Goal: Navigation & Orientation: Find specific page/section

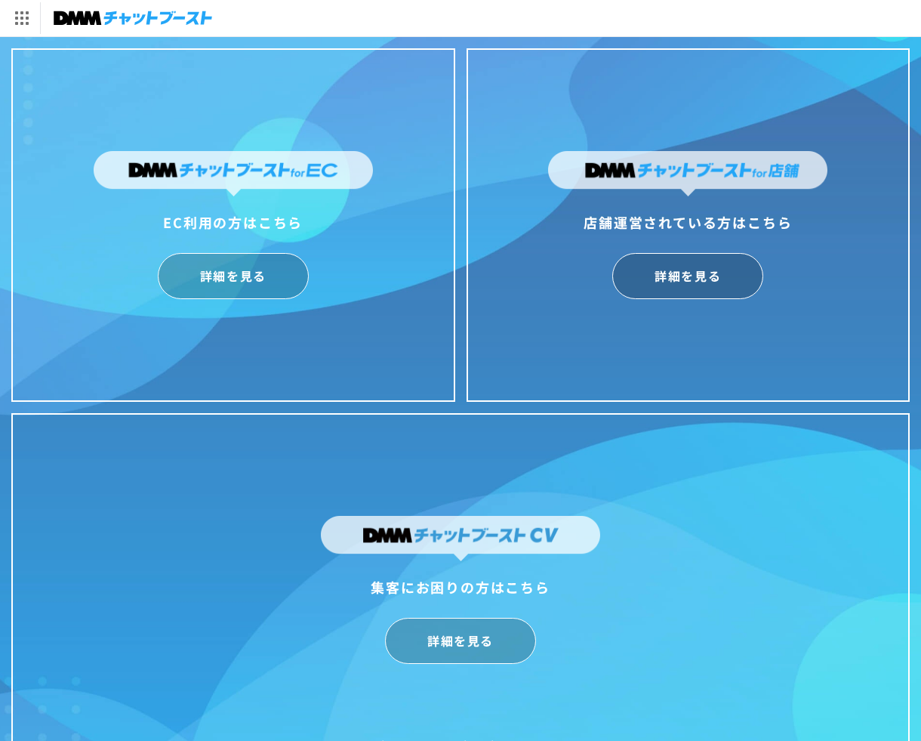
click at [510, 29] on div "DMM.com トップへ DMM TV 電子書籍 オンラインゲーム 宅配レンタル オンラインクレーンゲーム 光回線・モバイル 旅行・ホテル予約 FX/CFD" at bounding box center [460, 18] width 921 height 36
click at [228, 294] on link "詳細を見る" at bounding box center [233, 276] width 151 height 46
drag, startPoint x: 557, startPoint y: 9, endPoint x: 492, endPoint y: 1, distance: 65.5
click at [556, 9] on div "DMM.com トップへ DMM TV 電子書籍 オンラインゲーム 宅配レンタル オンラインクレーンゲーム 光回線・モバイル 旅行・ホテル予約 FX/CFD" at bounding box center [460, 18] width 921 height 36
click at [424, 2] on div "DMM.com トップへ DMM TV 電子書籍 オンラインゲーム 宅配レンタル オンラインクレーンゲーム 光回線・モバイル 旅行・ホテル予約 FX/CFD" at bounding box center [460, 18] width 921 height 36
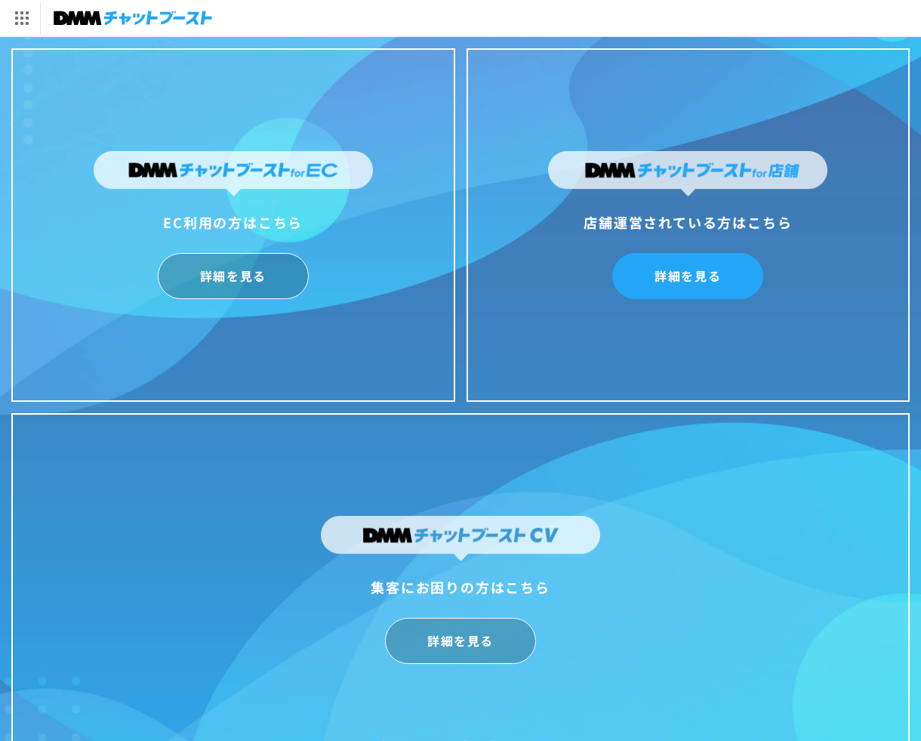
click at [649, 265] on link "詳細を見る" at bounding box center [687, 276] width 151 height 46
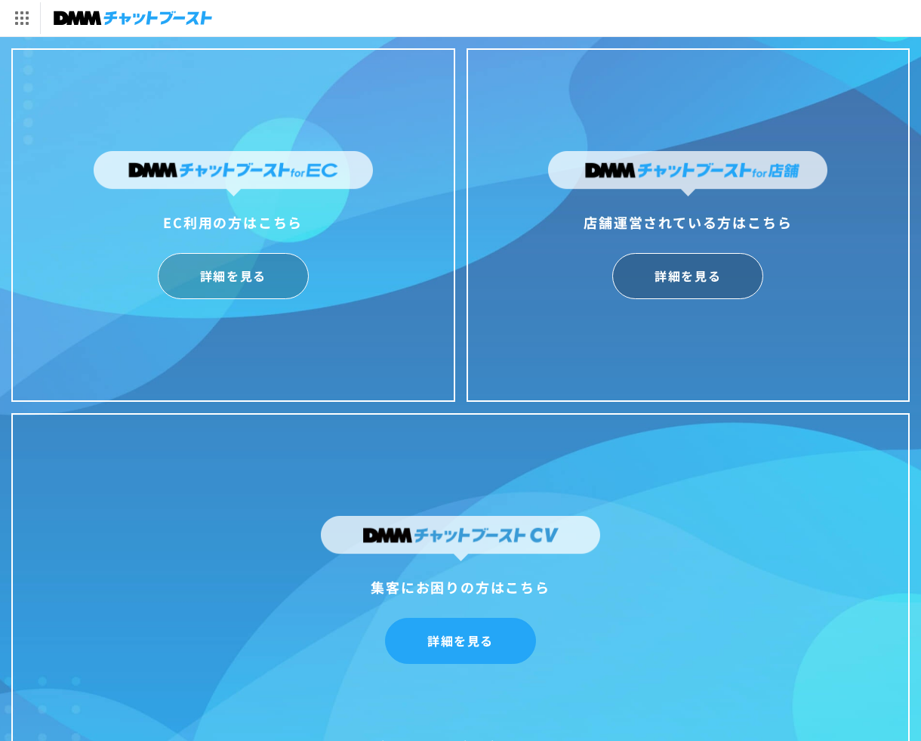
click at [487, 647] on link "詳細を見る" at bounding box center [460, 641] width 151 height 46
click at [559, 27] on div "DMM.com トップへ DMM TV 電子書籍 オンラインゲーム 宅配レンタル オンラインクレーンゲーム 光回線・モバイル 旅行・ホテル予約 FX/CFD" at bounding box center [460, 18] width 921 height 36
click at [489, 23] on div "DMM.com トップへ DMM TV 電子書籍 オンラインゲーム 宅配レンタル オンラインクレーンゲーム 光回線・モバイル 旅行・ホテル予約 FX/CFD" at bounding box center [460, 18] width 921 height 36
drag, startPoint x: 490, startPoint y: 23, endPoint x: 478, endPoint y: 44, distance: 24.3
click at [490, 23] on div "DMM.com トップへ DMM TV 電子書籍 オンラインゲーム 宅配レンタル オンラインクレーンゲーム 光回線・モバイル 旅行・ホテル予約 FX/CFD" at bounding box center [460, 18] width 921 height 36
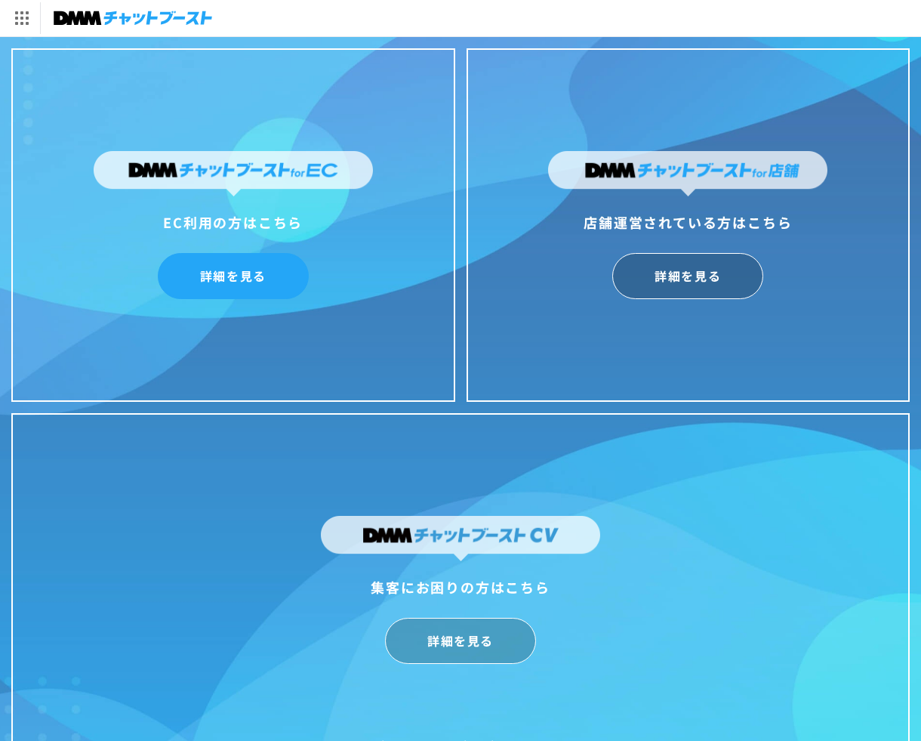
click at [249, 267] on link "詳細を見る" at bounding box center [233, 276] width 151 height 46
click at [564, 14] on div "DMM.com トップへ DMM TV 電子書籍 オンラインゲーム 宅配レンタル オンラインクレーンゲーム 光回線・モバイル 旅行・ホテル予約 FX/CFD" at bounding box center [460, 18] width 921 height 36
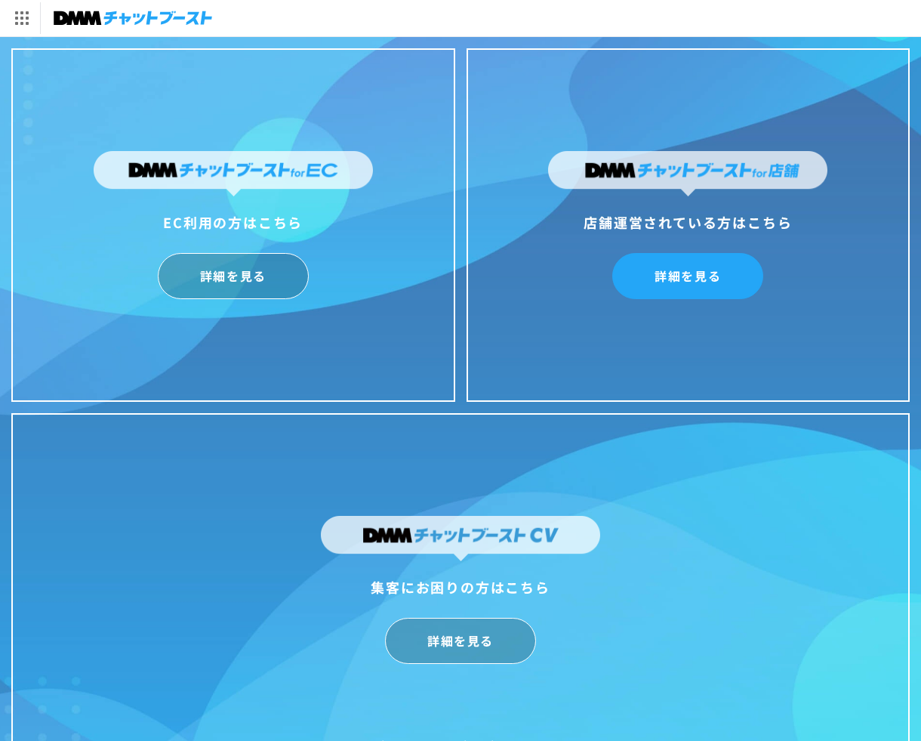
click at [702, 273] on link "詳細を見る" at bounding box center [687, 276] width 151 height 46
drag, startPoint x: 418, startPoint y: 23, endPoint x: 403, endPoint y: 52, distance: 33.1
click at [418, 23] on div "[DOMAIN_NAME] トップへ DMM TV 電子書籍 オンラインゲーム 宅配レンタル オンラインクレーンゲーム 光回線・モバイル 旅行・ホテル予約 F…" at bounding box center [460, 18] width 921 height 36
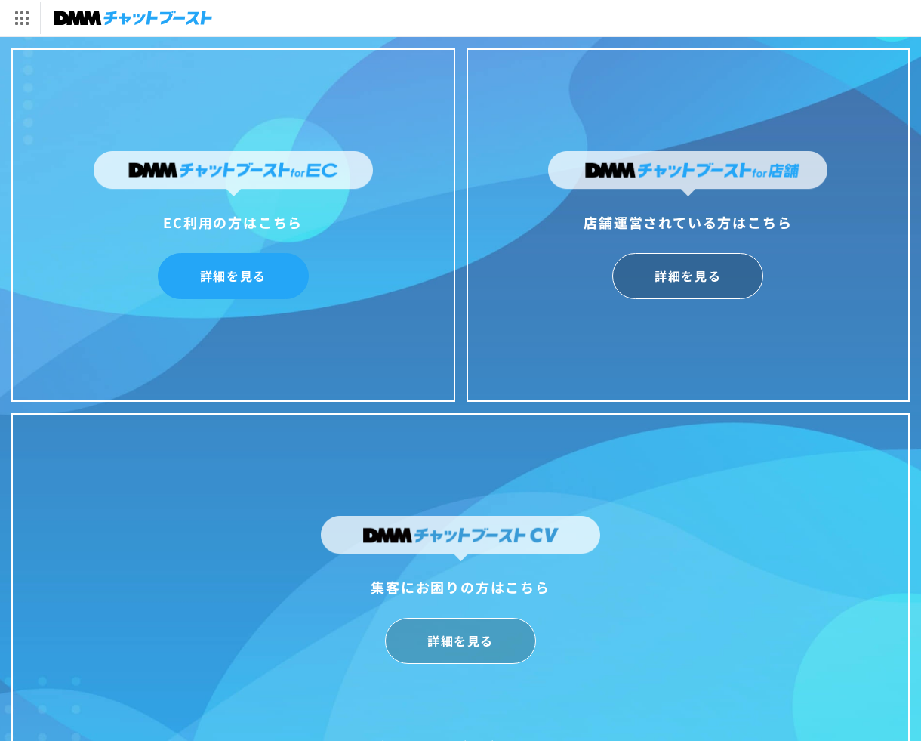
click at [229, 288] on link "詳細を見る" at bounding box center [233, 276] width 151 height 46
click at [448, 17] on div "DMM.com トップへ DMM TV 電子書籍 オンラインゲーム 宅配レンタル オンラインクレーンゲーム 光回線・モバイル 旅行・ホテル予約 FX/CFD" at bounding box center [460, 18] width 921 height 36
drag, startPoint x: 370, startPoint y: 20, endPoint x: 371, endPoint y: 49, distance: 28.7
click at [370, 20] on div "DMM.com トップへ DMM TV 電子書籍 オンラインゲーム 宅配レンタル オンラインクレーンゲーム 光回線・モバイル 旅行・ホテル予約 FX/CFD" at bounding box center [460, 18] width 921 height 36
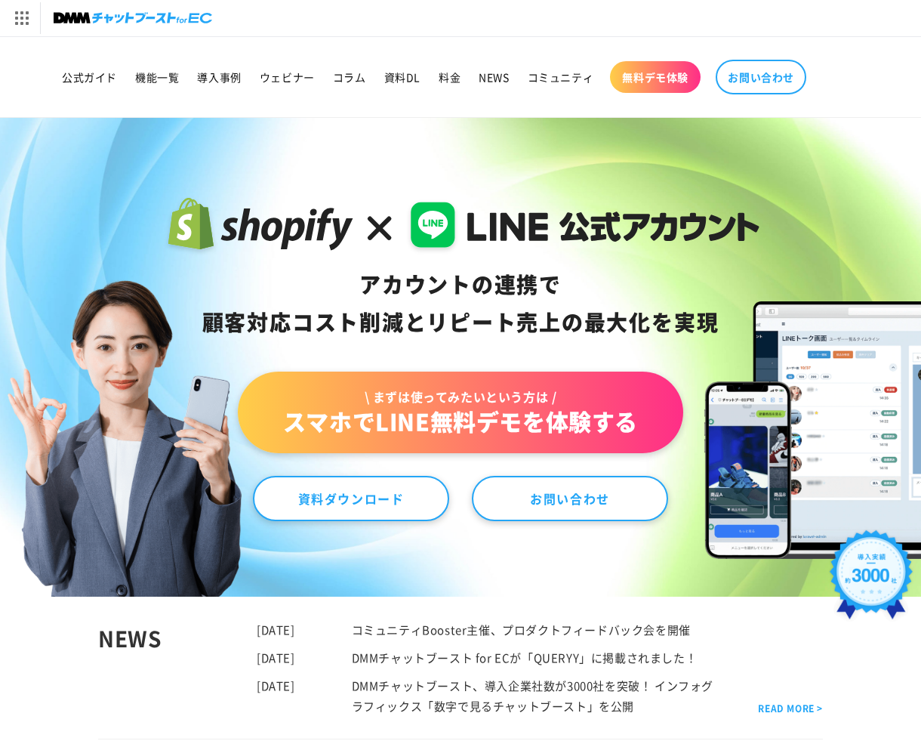
click at [302, 26] on div "DMM.com トップへ DMM TV 電子書籍 オンラインゲーム 宅配レンタル オンラインクレーンゲーム 光回線・モバイル 旅行・ホテル予約 FX/CFD" at bounding box center [460, 18] width 921 height 36
click at [364, 42] on header "公式ガイド 機能一覧 導入事例 ウェビナー コラム 資料DL 料金 NEWS コミュニティ 無料デモ体験" at bounding box center [460, 77] width 921 height 80
click at [473, 23] on div "DMM.com トップへ DMM TV 電子書籍 オンラインゲーム 宅配レンタル オンラインクレーンゲーム 光回線・モバイル 旅行・ホテル予約 FX/CFD" at bounding box center [460, 18] width 921 height 36
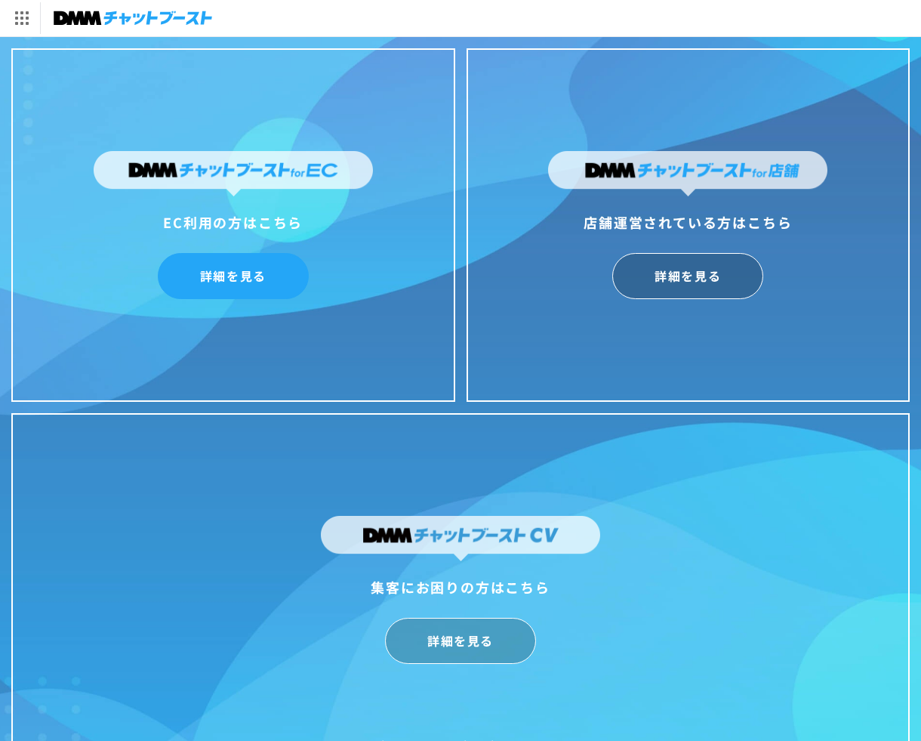
click at [230, 270] on link "詳細を見る" at bounding box center [233, 276] width 151 height 46
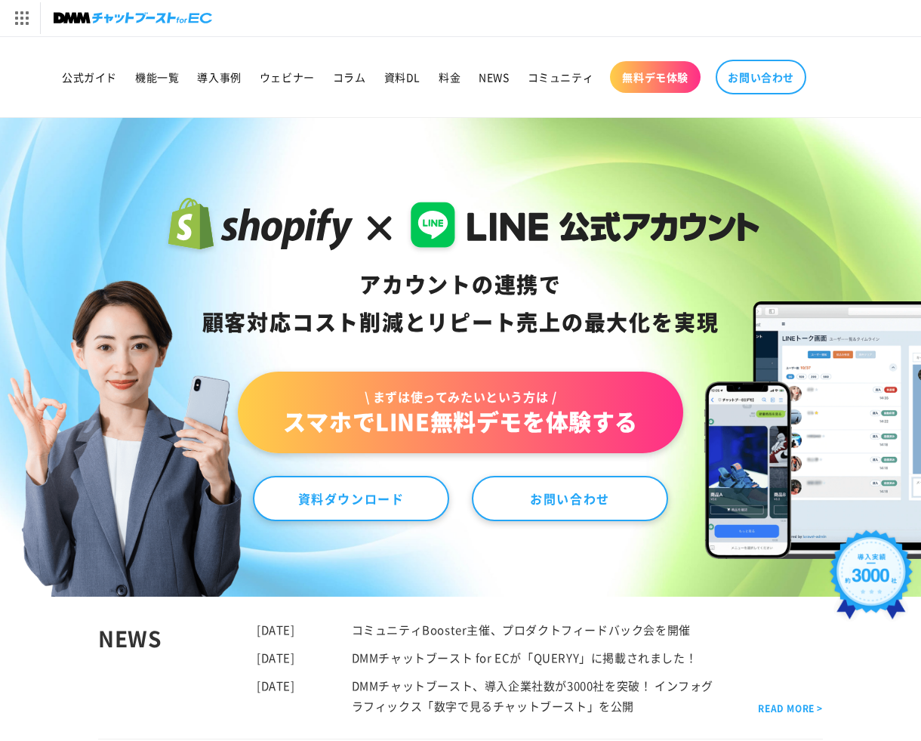
click at [306, 5] on div "[DOMAIN_NAME] トップへ DMM TV 電子書籍 オンラインゲーム 宅配レンタル オンラインクレーンゲーム 光回線・モバイル 旅行・ホテル予約 F…" at bounding box center [460, 18] width 921 height 36
